Goal: Information Seeking & Learning: Learn about a topic

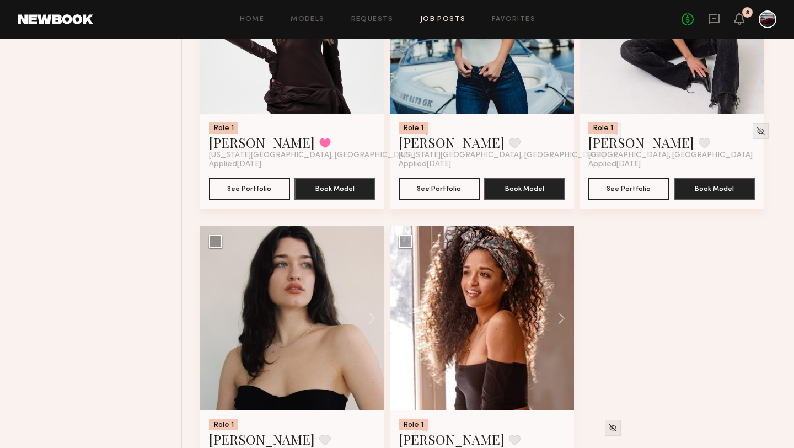
scroll to position [3909, 0]
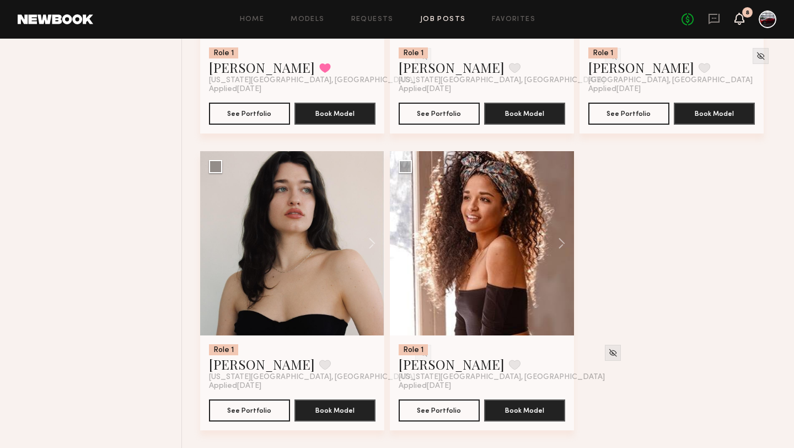
click at [742, 17] on icon at bounding box center [739, 18] width 9 height 8
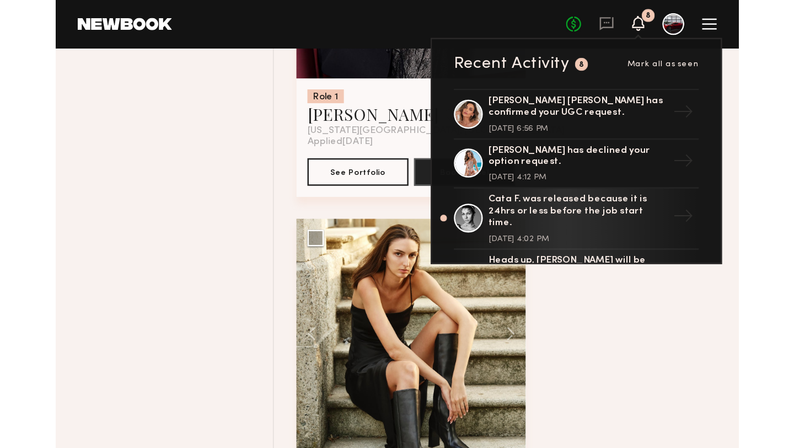
scroll to position [3861, 0]
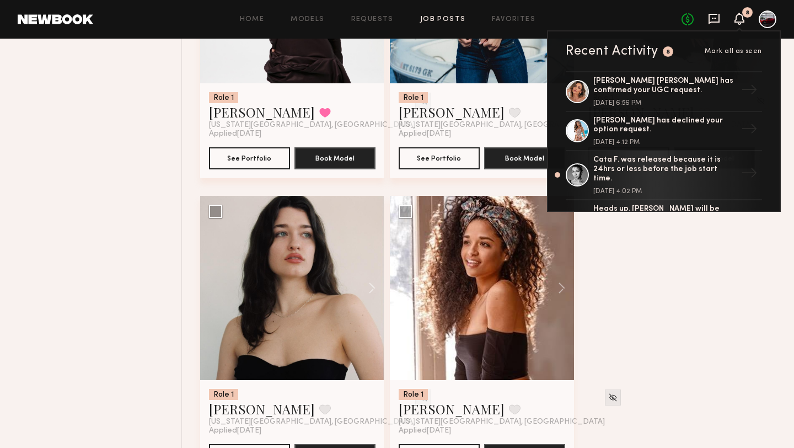
click at [715, 18] on icon at bounding box center [714, 18] width 4 height 1
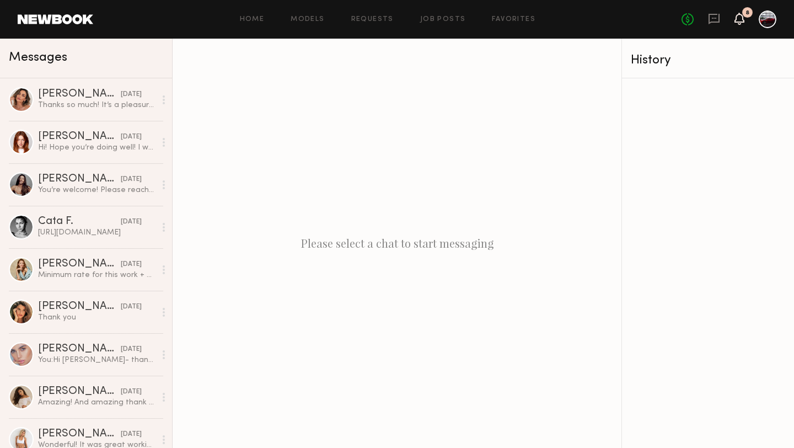
click at [738, 17] on icon at bounding box center [739, 18] width 9 height 8
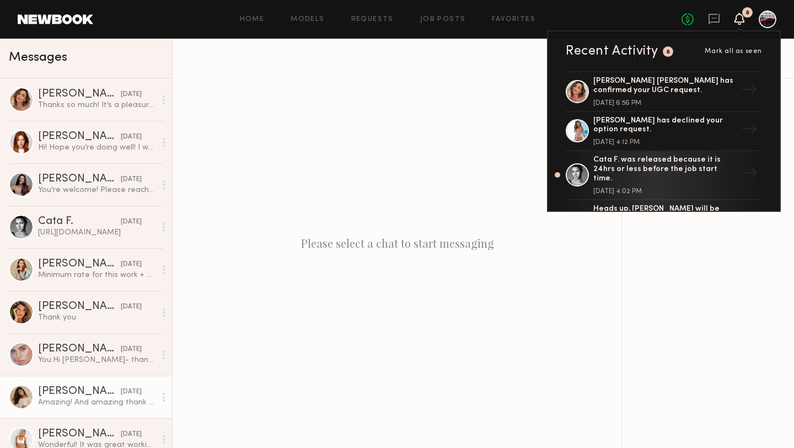
scroll to position [81, 0]
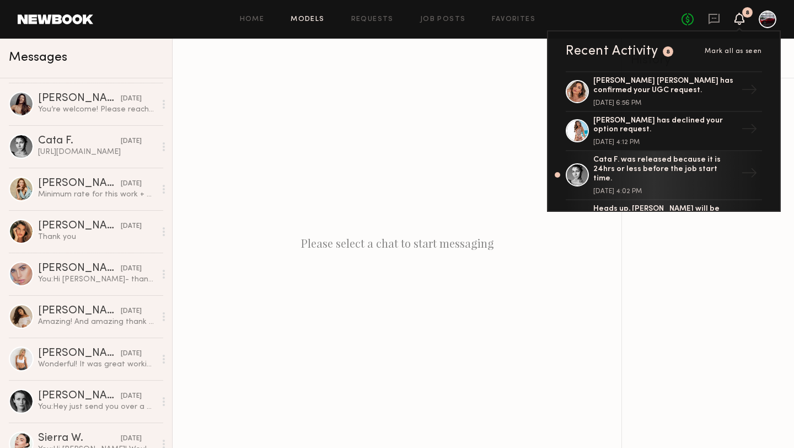
click at [317, 16] on link "Models" at bounding box center [308, 19] width 34 height 7
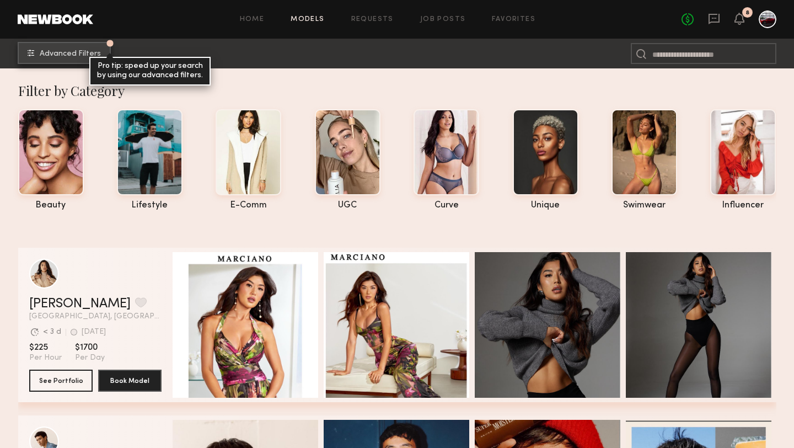
click at [67, 55] on span "Advanced Filters" at bounding box center [70, 54] width 61 height 8
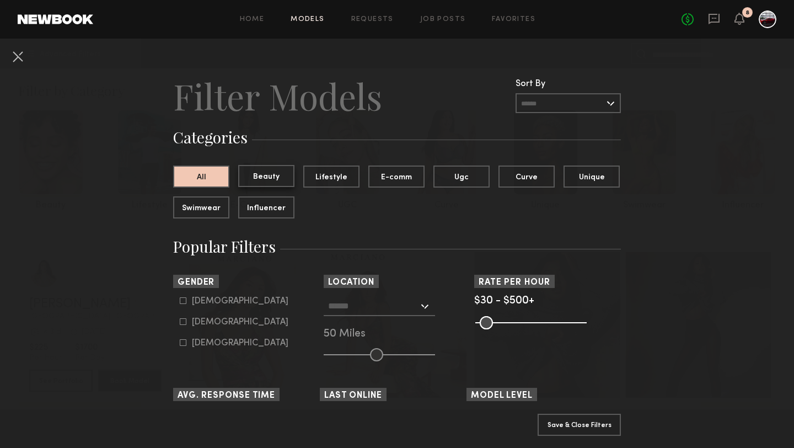
click at [276, 175] on button "Beauty" at bounding box center [266, 176] width 56 height 22
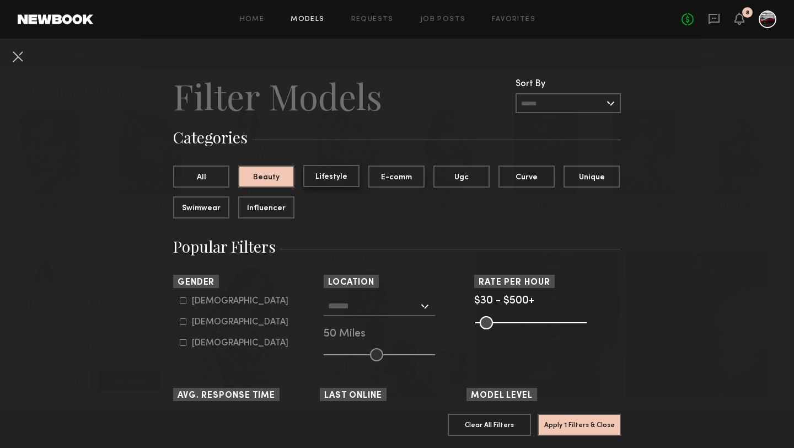
click at [326, 178] on button "Lifestyle" at bounding box center [331, 176] width 56 height 22
click at [285, 175] on button "Beauty" at bounding box center [266, 176] width 56 height 22
click at [362, 308] on input "text" at bounding box center [373, 305] width 90 height 19
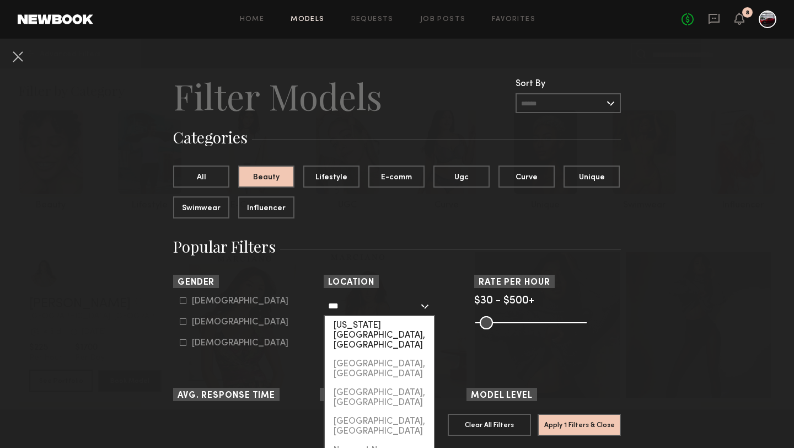
click at [369, 328] on div "[US_STATE][GEOGRAPHIC_DATA], [GEOGRAPHIC_DATA]" at bounding box center [379, 335] width 109 height 39
type input "**********"
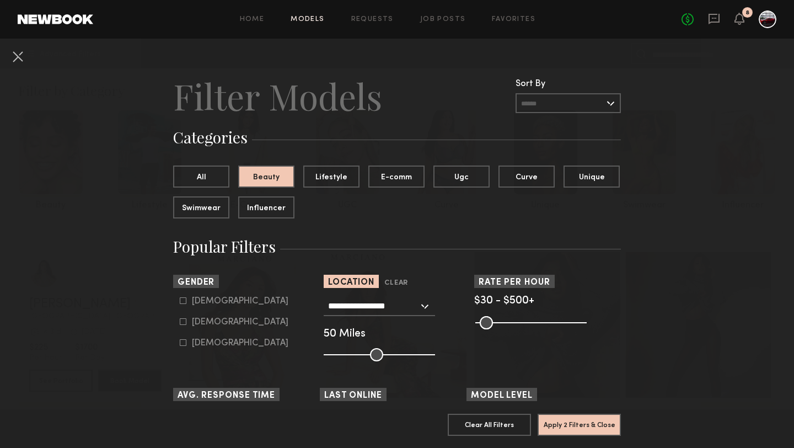
click at [184, 319] on icon at bounding box center [183, 321] width 7 height 7
type input "**"
drag, startPoint x: 377, startPoint y: 352, endPoint x: 357, endPoint y: 353, distance: 20.4
type input "**"
click at [357, 353] on input "range" at bounding box center [379, 354] width 111 height 13
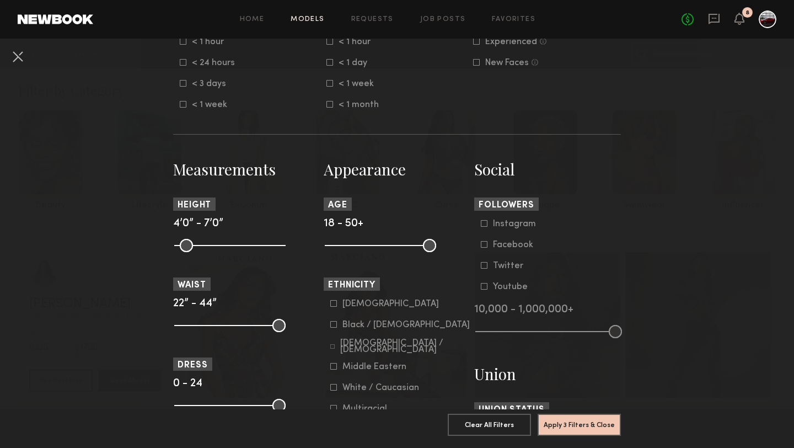
scroll to position [509, 0]
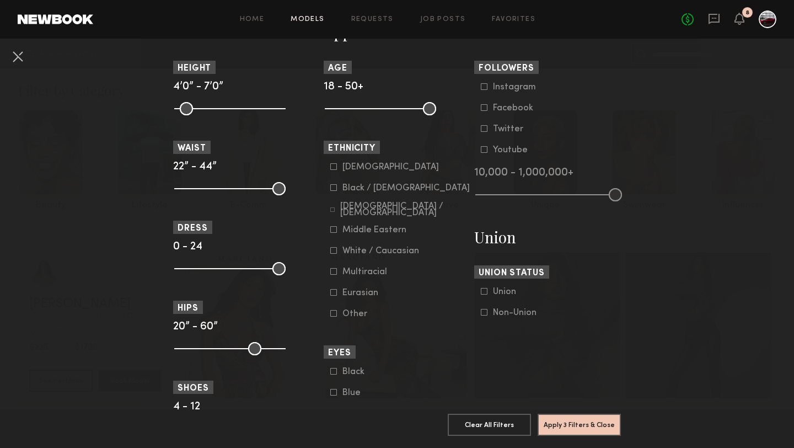
click at [332, 253] on icon at bounding box center [333, 250] width 7 height 7
click at [601, 426] on button "Apply 4 Filters & Close" at bounding box center [579, 424] width 83 height 22
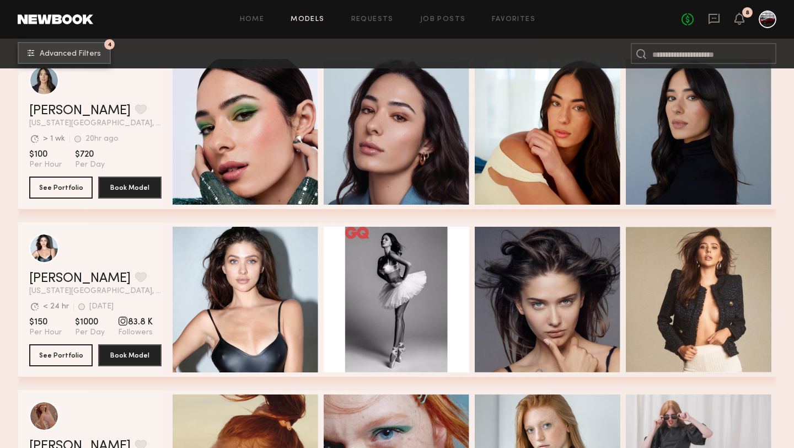
scroll to position [4681, 0]
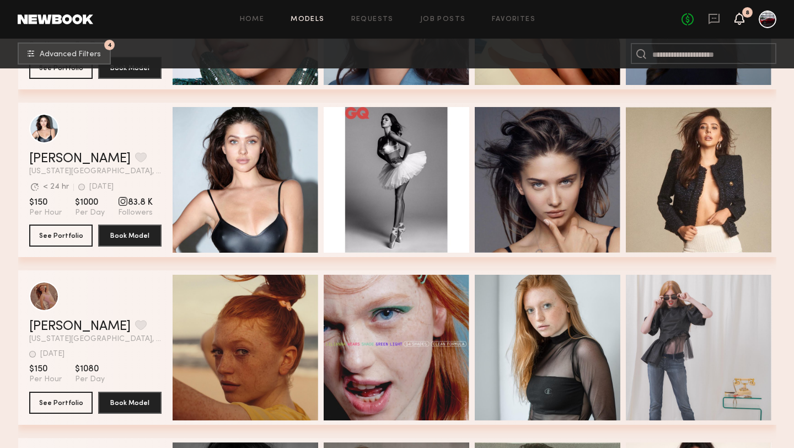
click at [735, 21] on icon at bounding box center [740, 19] width 10 height 12
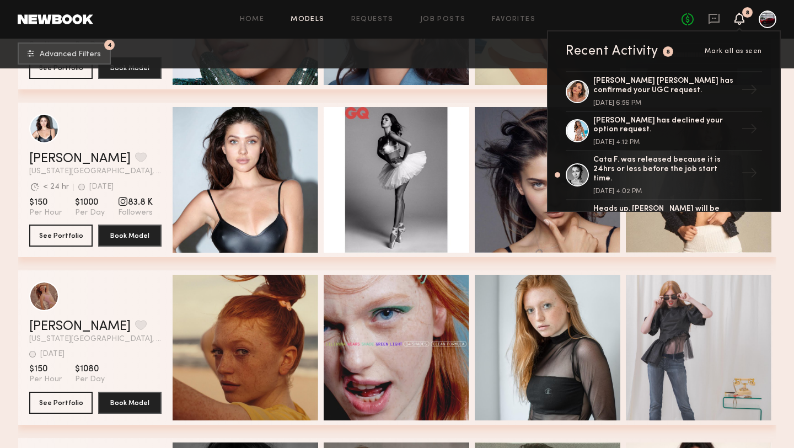
click at [737, 18] on icon at bounding box center [739, 18] width 9 height 8
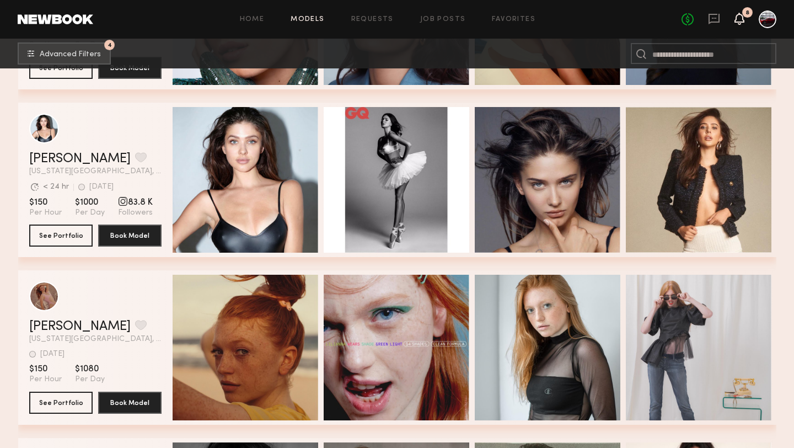
click at [736, 19] on icon at bounding box center [739, 18] width 9 height 8
